Goal: Obtain resource: Download file/media

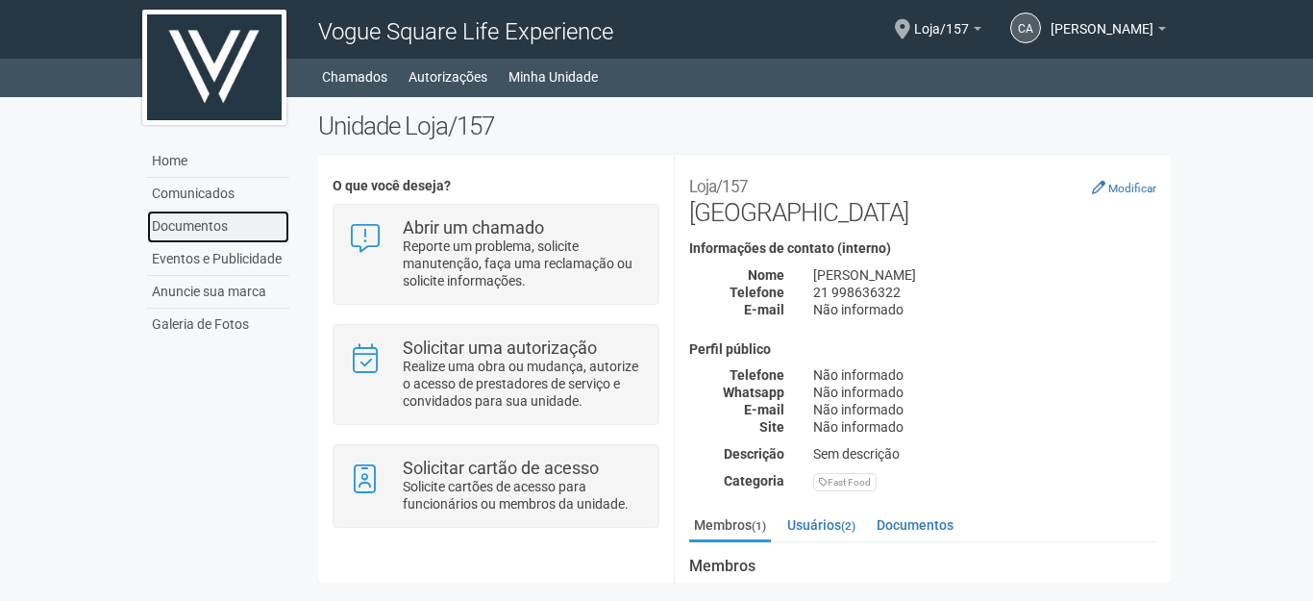
click at [199, 218] on link "Documentos" at bounding box center [218, 227] width 142 height 33
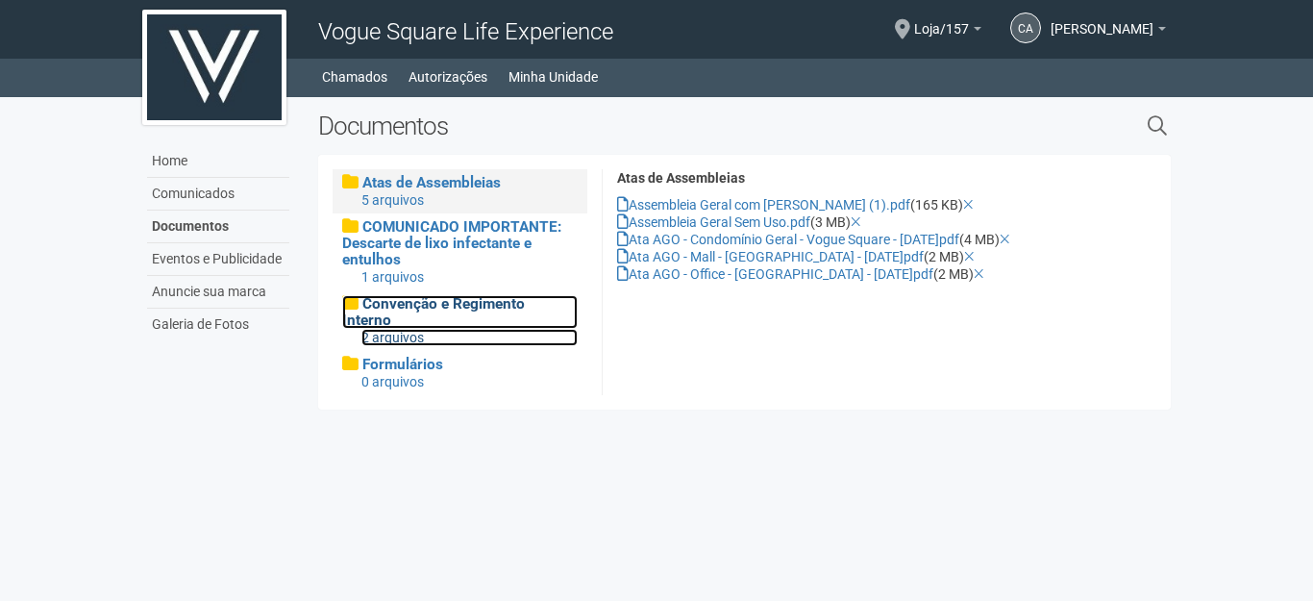
click at [498, 310] on span "Convenção e Regimento Interno" at bounding box center [433, 312] width 183 height 34
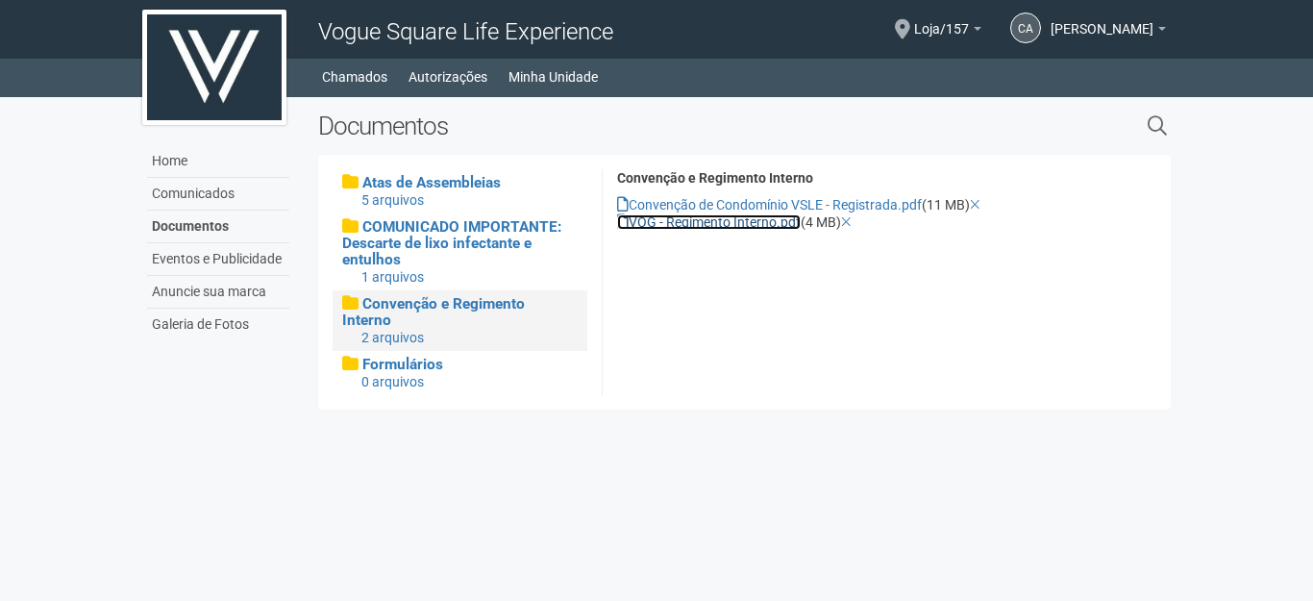
click at [650, 222] on link "VOG - Regimento Interno.pdf" at bounding box center [709, 221] width 184 height 15
